Goal: Find specific page/section: Find specific page/section

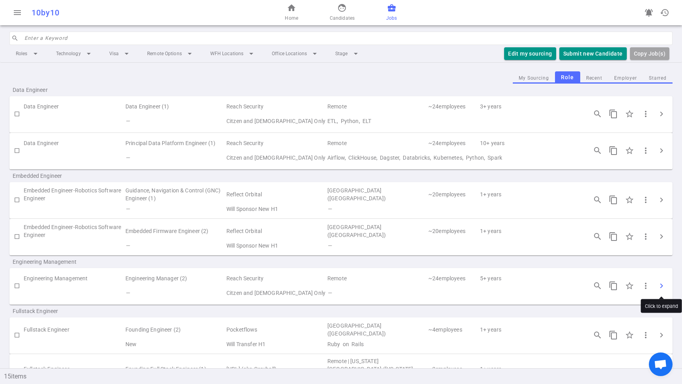
click at [662, 288] on span "chevron_right" at bounding box center [661, 285] width 9 height 9
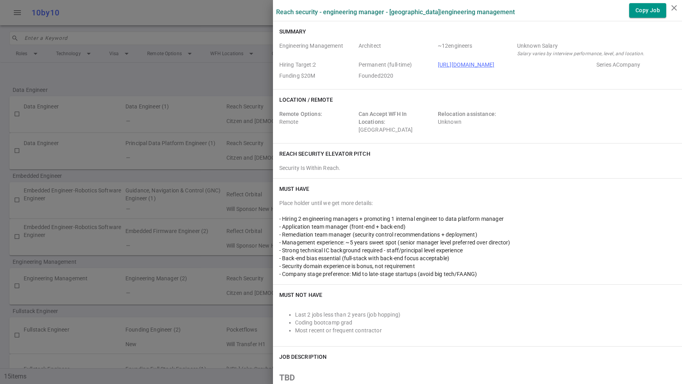
click at [199, 325] on div at bounding box center [341, 192] width 682 height 384
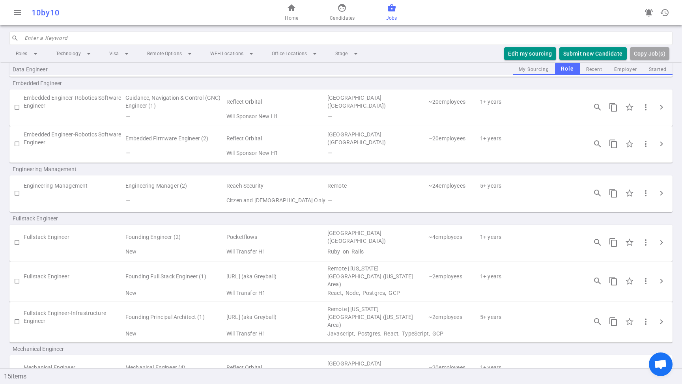
scroll to position [95, 0]
click at [656, 191] on button "chevron_right" at bounding box center [662, 192] width 16 height 16
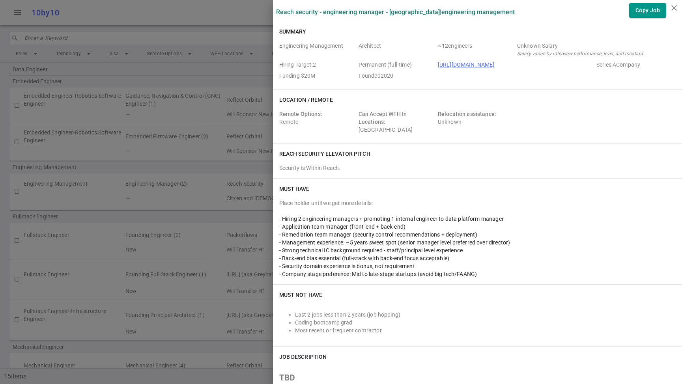
scroll to position [0, 0]
